Goal: Task Accomplishment & Management: Manage account settings

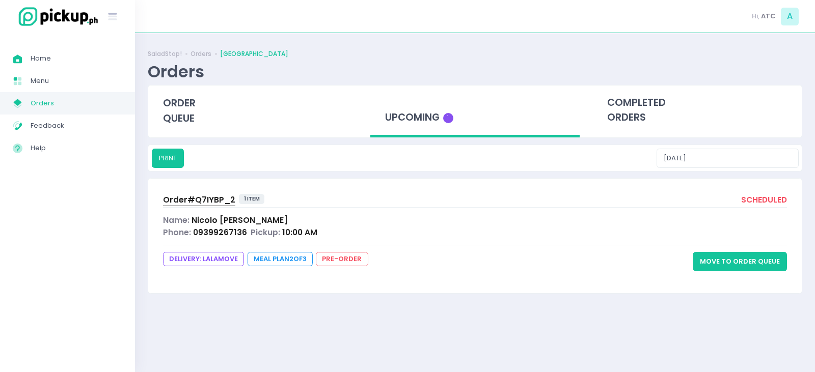
click at [736, 262] on button "Move to Order Queue" at bounding box center [740, 261] width 94 height 19
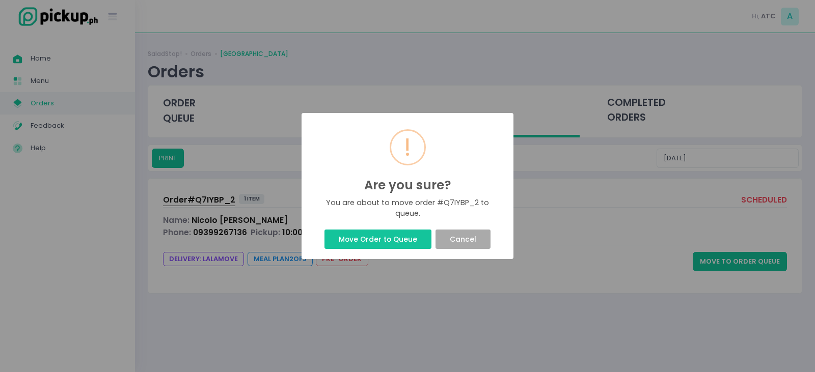
click at [423, 226] on div "! Are you sure? × You are about to move order #Q7IYBP_2 to queue. Move Order to…" at bounding box center [407, 186] width 212 height 147
click at [417, 239] on button "Move Order to Queue" at bounding box center [377, 239] width 106 height 19
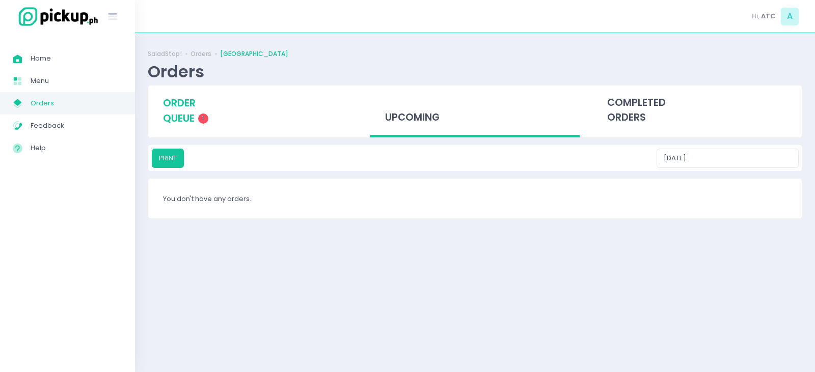
click at [179, 116] on span "order queue" at bounding box center [179, 110] width 33 height 29
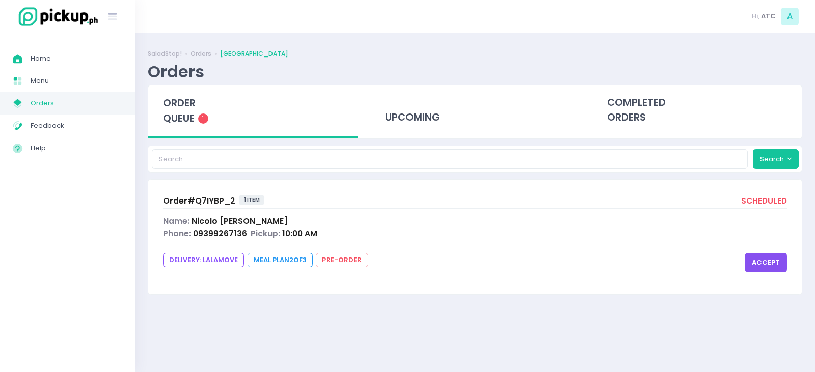
click at [764, 262] on button "accept" at bounding box center [765, 262] width 42 height 19
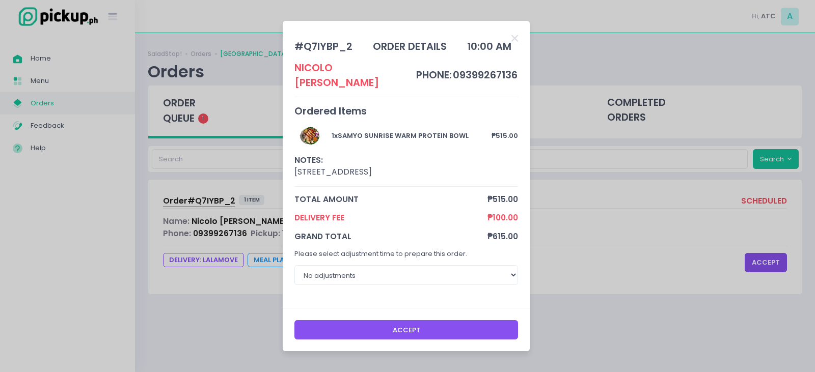
click at [406, 337] on button "Accept" at bounding box center [406, 329] width 224 height 19
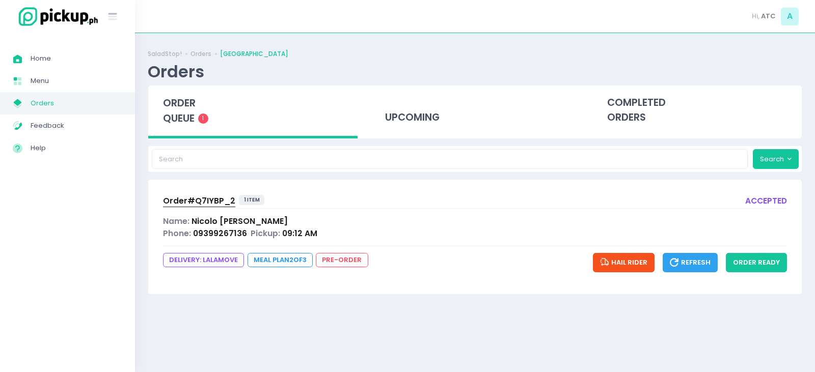
click at [634, 261] on span "Hail Rider" at bounding box center [623, 263] width 47 height 10
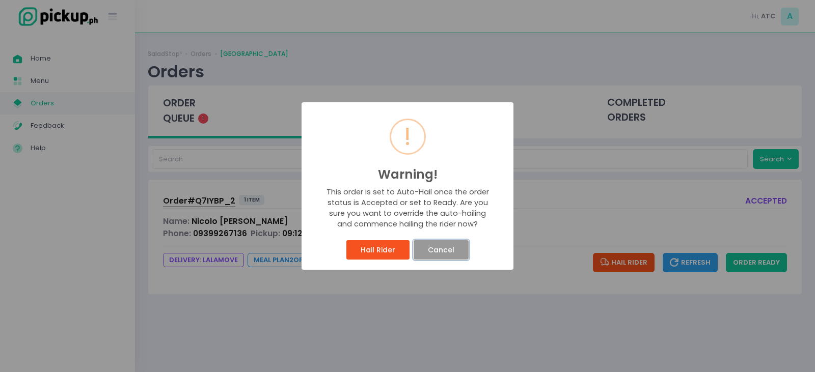
click at [451, 247] on button "Cancel" at bounding box center [440, 249] width 54 height 19
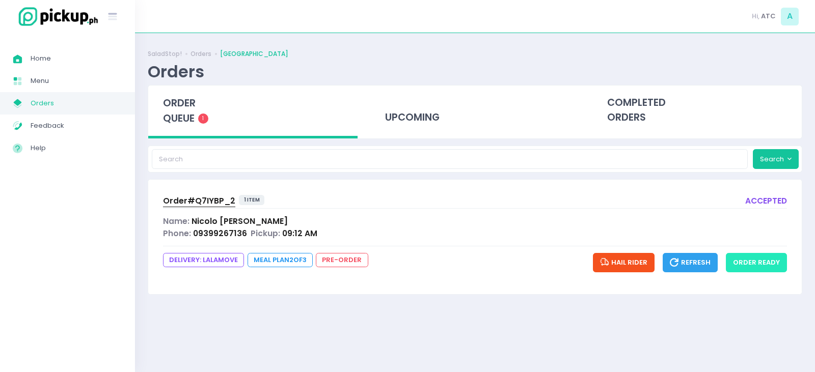
click at [772, 266] on button "order ready" at bounding box center [756, 262] width 61 height 19
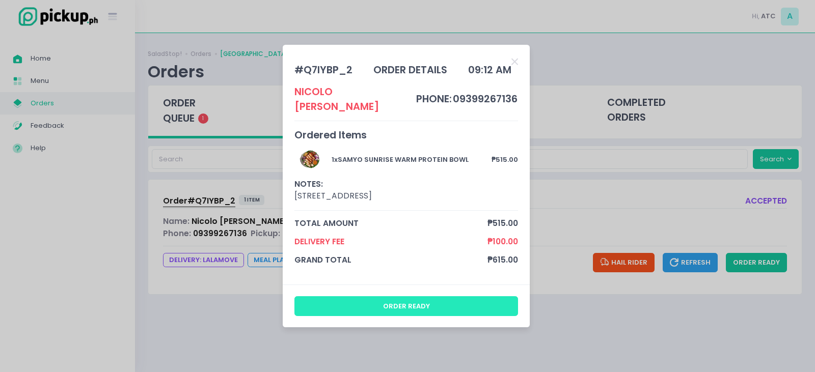
click at [501, 307] on button "order ready" at bounding box center [406, 305] width 224 height 19
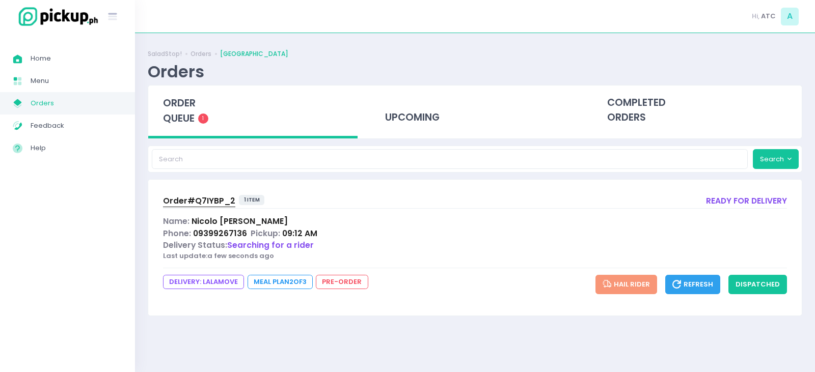
click at [698, 286] on span "Refresh" at bounding box center [692, 285] width 41 height 10
click at [210, 286] on span "DELIVERY: lalamove" at bounding box center [203, 282] width 81 height 14
click at [211, 280] on span "DELIVERY: lalamove" at bounding box center [203, 282] width 81 height 14
click at [208, 206] on span "Order# Q7IYBP_2" at bounding box center [199, 201] width 72 height 11
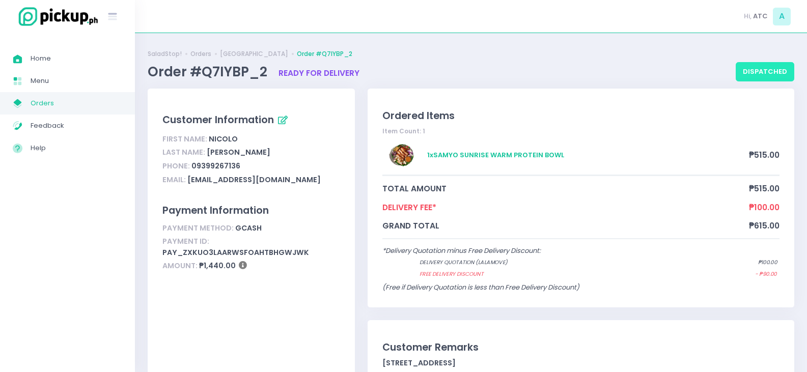
click at [758, 68] on button "dispatched" at bounding box center [765, 71] width 59 height 19
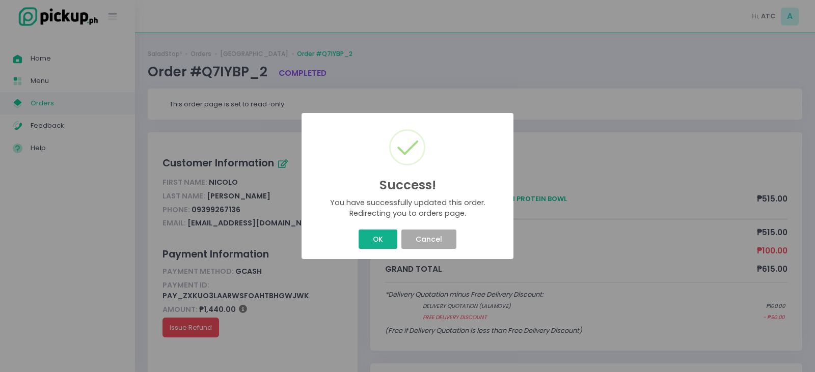
click at [373, 247] on button "OK" at bounding box center [377, 239] width 38 height 19
